Goal: Information Seeking & Learning: Check status

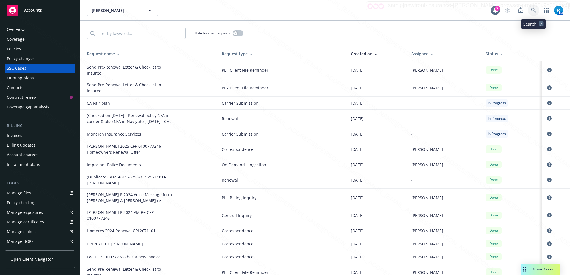
click at [534, 10] on icon at bounding box center [533, 10] width 5 height 5
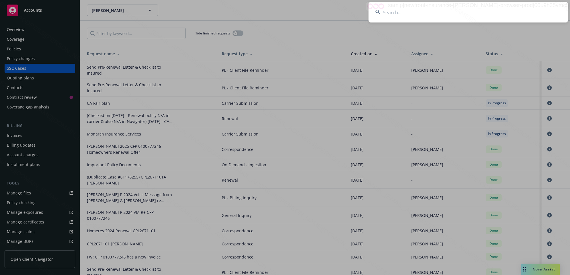
click at [463, 12] on input at bounding box center [469, 12] width 200 height 21
type input "[PERSON_NAME]"
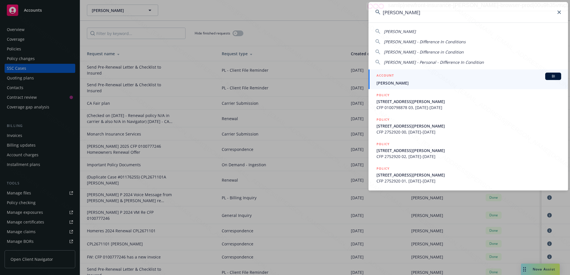
click at [412, 82] on span "[PERSON_NAME]" at bounding box center [469, 83] width 185 height 6
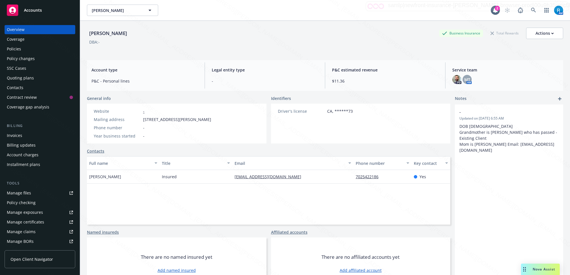
click at [36, 50] on div "Policies" at bounding box center [40, 48] width 66 height 9
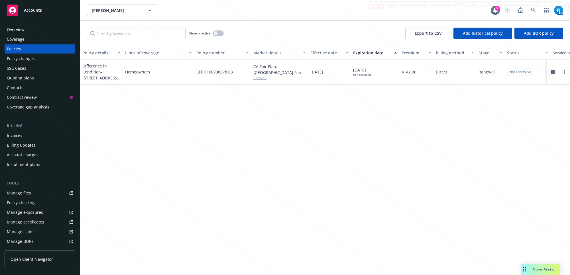
click at [553, 71] on icon "circleInformation" at bounding box center [553, 72] width 5 height 5
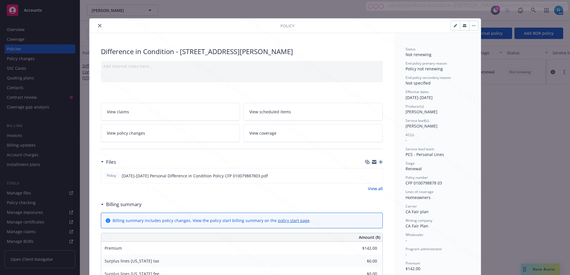
drag, startPoint x: 316, startPoint y: 52, endPoint x: 178, endPoint y: 52, distance: 138.2
click at [178, 52] on div "Difference in Condition - [STREET_ADDRESS][PERSON_NAME]" at bounding box center [242, 52] width 282 height 10
copy div "[STREET_ADDRESS][PERSON_NAME]"
click at [442, 184] on div "Policy number CFP 0100798878 03" at bounding box center [438, 180] width 64 height 11
drag, startPoint x: 402, startPoint y: 186, endPoint x: 442, endPoint y: 184, distance: 40.5
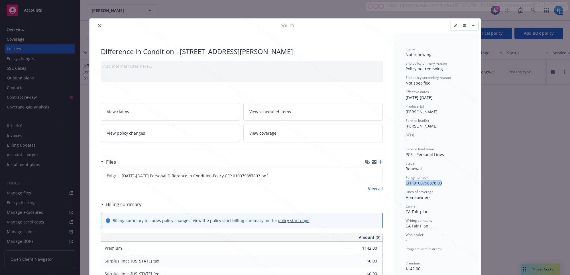
click at [442, 184] on div "Status Not renewing End policy primary reason Policy not renewing End policy se…" at bounding box center [437, 277] width 87 height 489
copy span "CFP 0100798878 03"
click at [95, 23] on div at bounding box center [186, 25] width 189 height 7
click at [98, 24] on icon "close" at bounding box center [99, 25] width 3 height 3
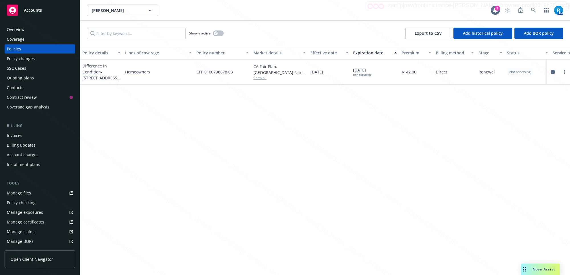
click at [23, 29] on div "Overview" at bounding box center [16, 29] width 18 height 9
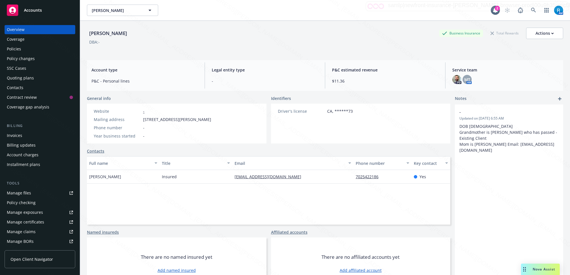
click at [22, 50] on div "Policies" at bounding box center [40, 48] width 66 height 9
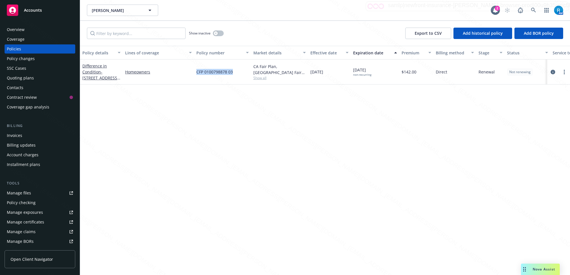
drag, startPoint x: 235, startPoint y: 74, endPoint x: 162, endPoint y: 82, distance: 73.2
click at [190, 72] on div "Difference in Condition - [STREET_ADDRESS][PERSON_NAME] Homeowners CFP 01007988…" at bounding box center [355, 72] width 550 height 25
copy div "CFP 0100798878 03"
click at [22, 28] on div "Overview" at bounding box center [16, 29] width 18 height 9
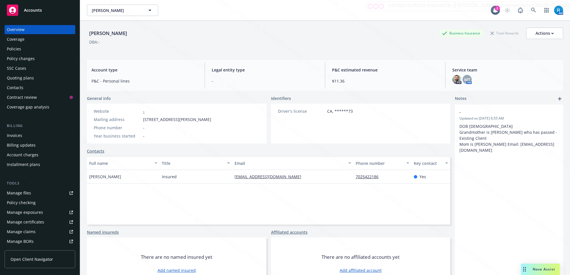
drag, startPoint x: 221, startPoint y: 120, endPoint x: 142, endPoint y: 120, distance: 79.2
click at [142, 120] on div "Mailing address [STREET_ADDRESS][PERSON_NAME]" at bounding box center [152, 120] width 122 height 6
copy div "[STREET_ADDRESS][PERSON_NAME]"
click at [531, 11] on icon at bounding box center [533, 10] width 5 height 5
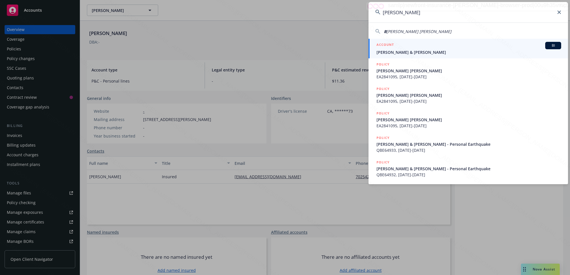
type input "[PERSON_NAME]"
click at [414, 47] on div "ACCOUNT BI" at bounding box center [469, 45] width 185 height 7
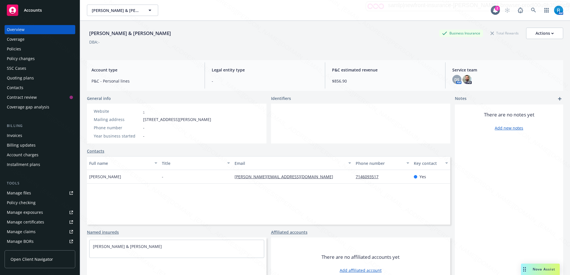
click at [22, 48] on div "Policies" at bounding box center [40, 48] width 66 height 9
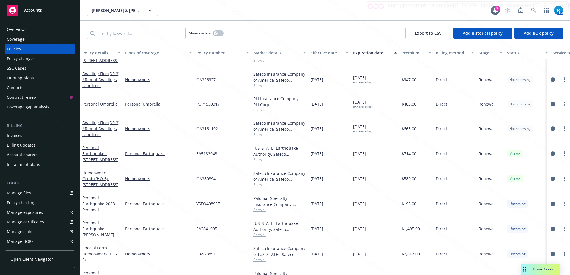
scroll to position [108, 0]
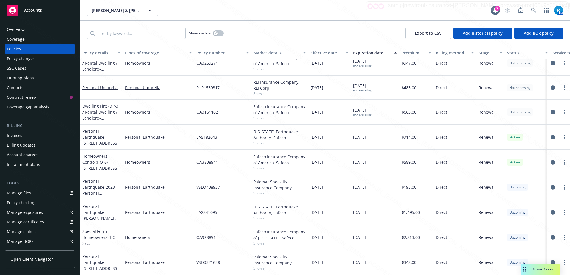
click at [30, 69] on div "SSC Cases" at bounding box center [40, 68] width 66 height 9
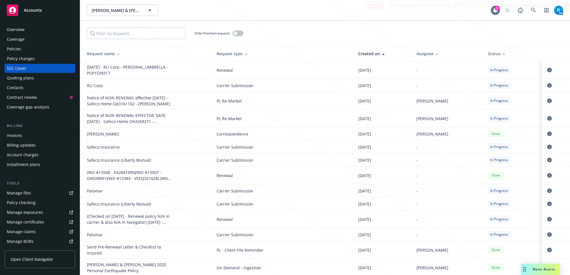
click at [280, 76] on td "Renewal" at bounding box center [283, 70] width 142 height 18
click at [530, 9] on link at bounding box center [533, 10] width 11 height 11
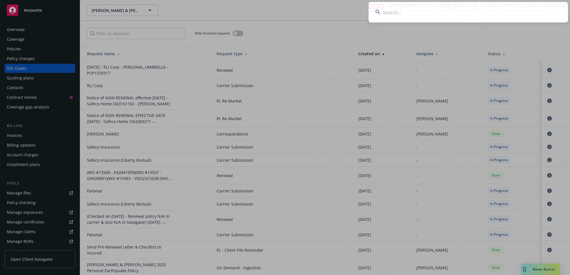
click at [418, 15] on input at bounding box center [469, 12] width 200 height 21
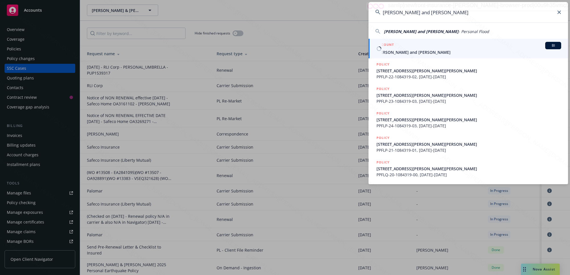
type input "[PERSON_NAME] and [PERSON_NAME]"
click at [412, 52] on span "[PERSON_NAME] and [PERSON_NAME]" at bounding box center [469, 52] width 185 height 6
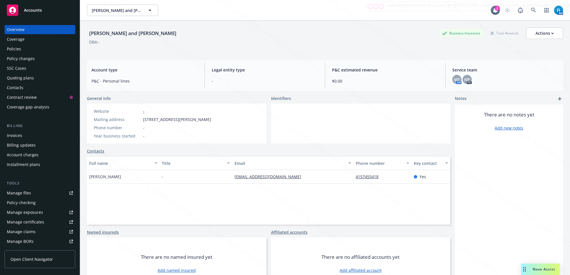
click at [27, 49] on div "Policies" at bounding box center [40, 48] width 66 height 9
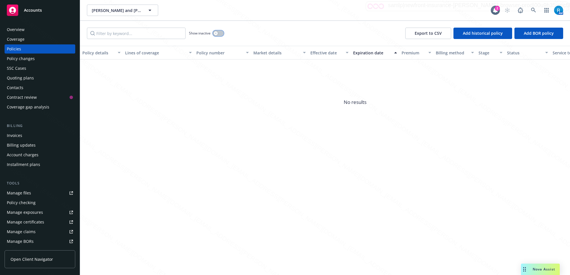
click at [220, 32] on button "button" at bounding box center [218, 33] width 11 height 6
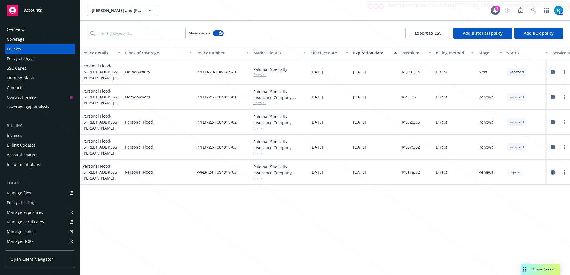
click at [553, 173] on icon "circleInformation" at bounding box center [553, 172] width 5 height 5
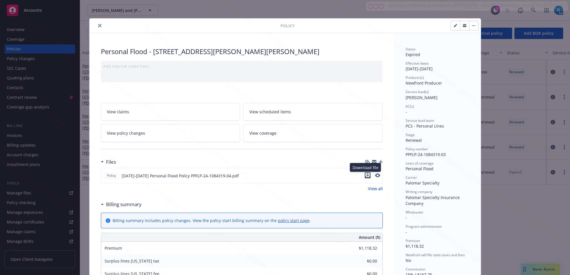
click at [366, 176] on icon "download file" at bounding box center [368, 174] width 4 height 3
click at [98, 24] on icon "close" at bounding box center [99, 25] width 3 height 3
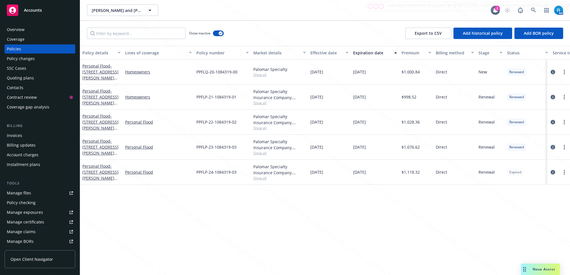
click at [205, 9] on div "[PERSON_NAME] and [PERSON_NAME] [PERSON_NAME] and [PERSON_NAME]" at bounding box center [289, 10] width 404 height 11
click at [451, 52] on div "Billing method" at bounding box center [452, 53] width 32 height 6
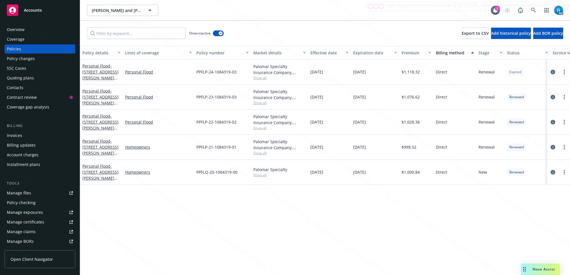
click at [18, 67] on div "SSC Cases" at bounding box center [16, 68] width 19 height 9
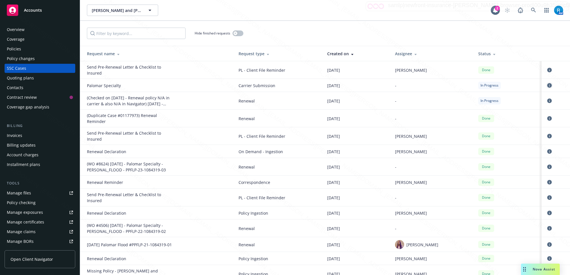
click at [547, 86] on icon "circleInformation" at bounding box center [549, 85] width 5 height 5
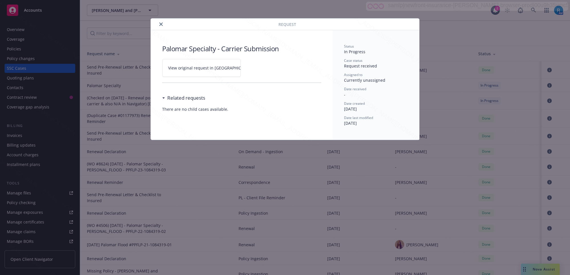
click at [257, 68] on icon at bounding box center [258, 67] width 3 height 3
click at [160, 23] on icon "close" at bounding box center [160, 24] width 3 height 3
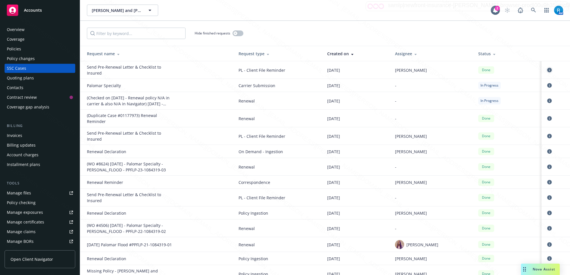
click at [547, 69] on icon "circleInformation" at bounding box center [549, 70] width 5 height 5
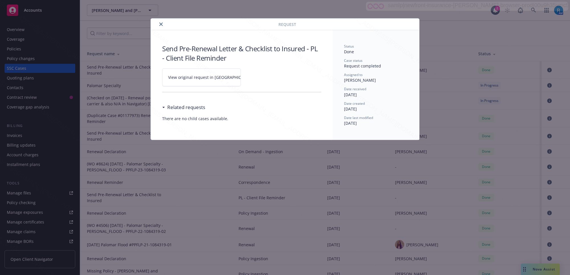
click at [257, 78] on icon at bounding box center [258, 77] width 3 height 3
click at [160, 23] on icon "close" at bounding box center [160, 24] width 3 height 3
